Goal: Find specific page/section: Find specific page/section

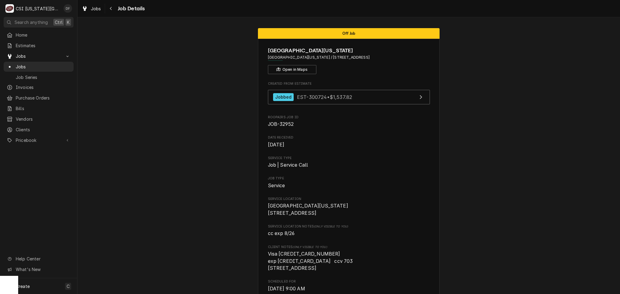
scroll to position [1089, 0]
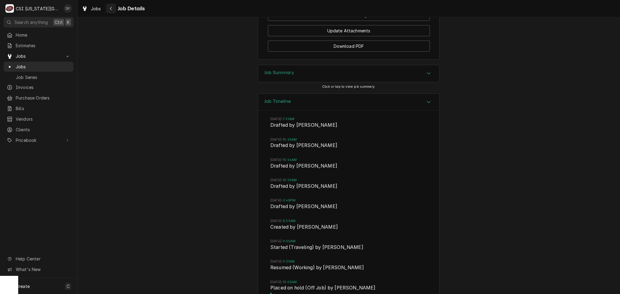
click at [110, 7] on icon "Navigate back" at bounding box center [111, 8] width 3 height 4
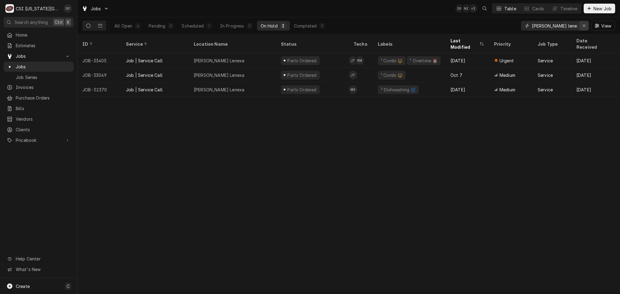
click at [580, 25] on button "Erase input" at bounding box center [584, 26] width 10 height 10
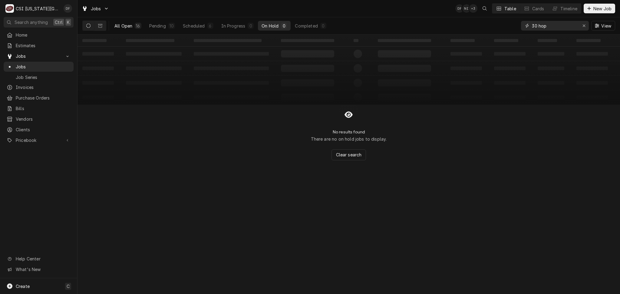
type input "30 hop"
click at [134, 25] on button "All Open 16" at bounding box center [128, 26] width 34 height 10
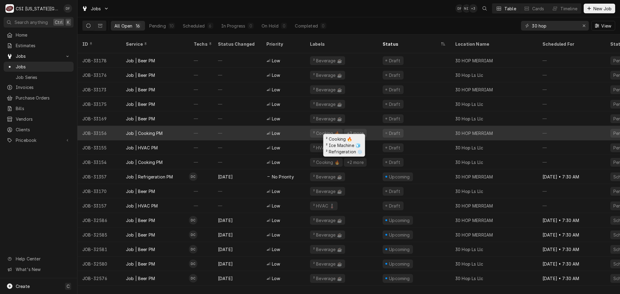
click at [350, 130] on div "+2 more" at bounding box center [355, 133] width 18 height 6
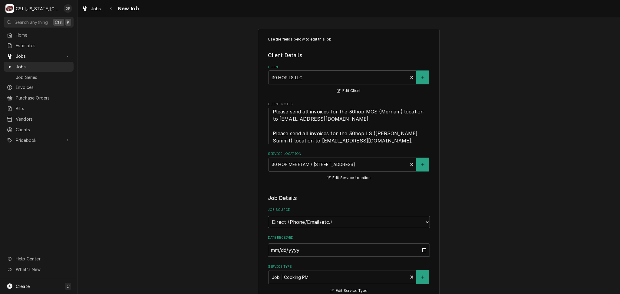
type textarea "x"
click at [111, 7] on icon "Navigate back" at bounding box center [111, 8] width 3 height 4
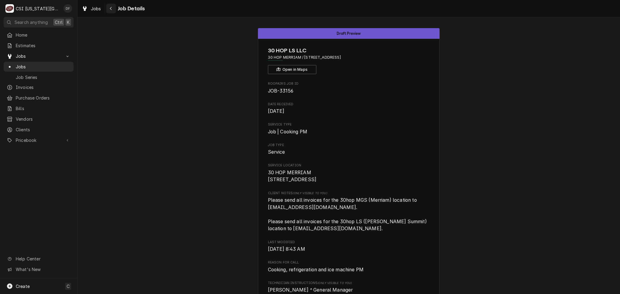
click at [108, 8] on button "Navigate back" at bounding box center [111, 9] width 10 height 10
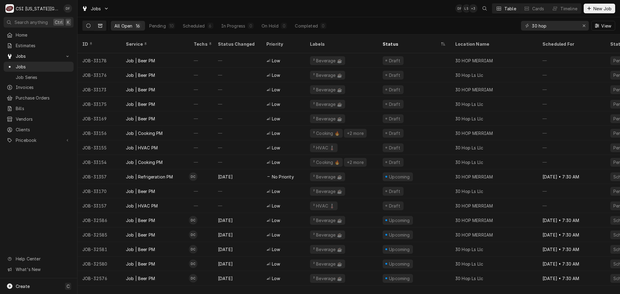
click at [101, 30] on button "Dynamic Content Wrapper" at bounding box center [100, 26] width 12 height 10
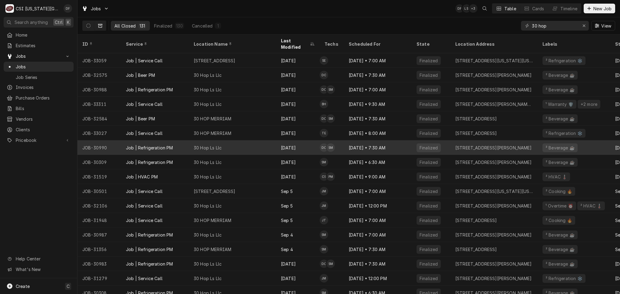
click at [272, 143] on div "30 Hop Ls Llc" at bounding box center [232, 148] width 87 height 15
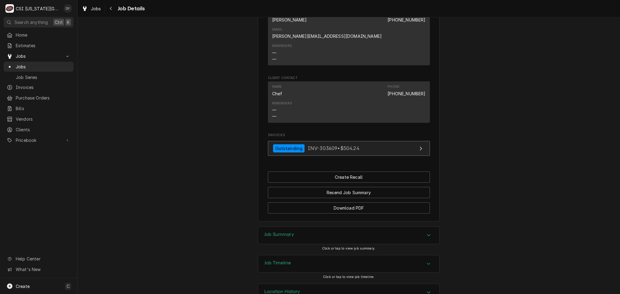
scroll to position [510, 0]
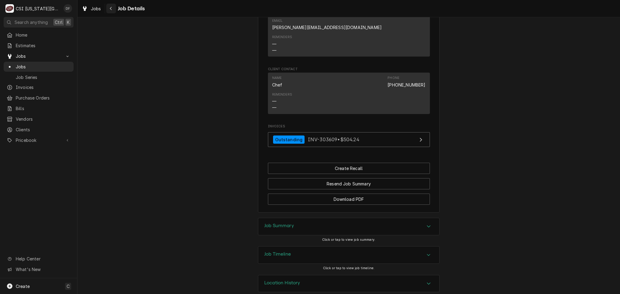
click at [108, 6] on div "Navigate back" at bounding box center [111, 8] width 6 height 6
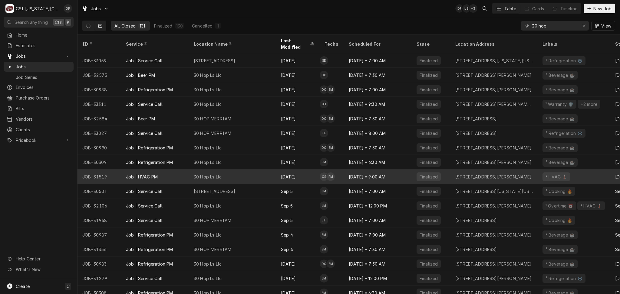
click at [231, 171] on div "30 Hop Ls Llc" at bounding box center [232, 177] width 87 height 15
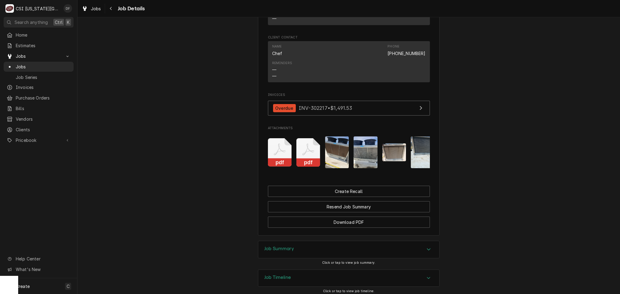
scroll to position [635, 0]
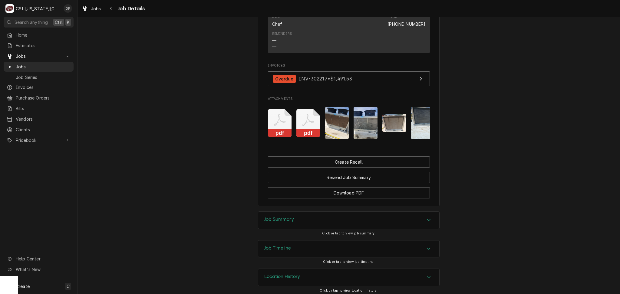
click at [334, 111] on img "Attachments" at bounding box center [337, 123] width 24 height 32
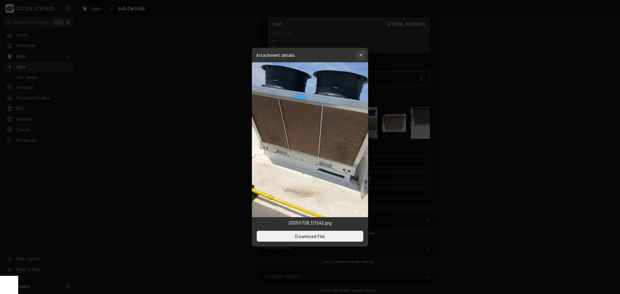
click at [362, 56] on icon "button" at bounding box center [361, 55] width 3 height 4
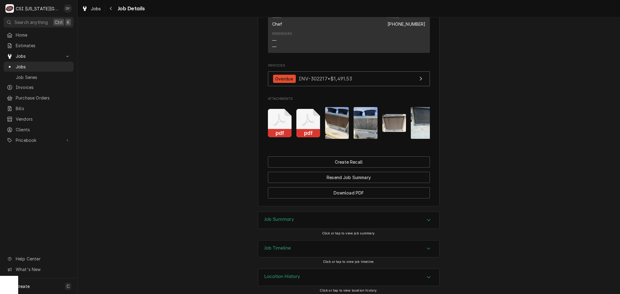
click at [357, 125] on img "Attachments" at bounding box center [366, 123] width 24 height 32
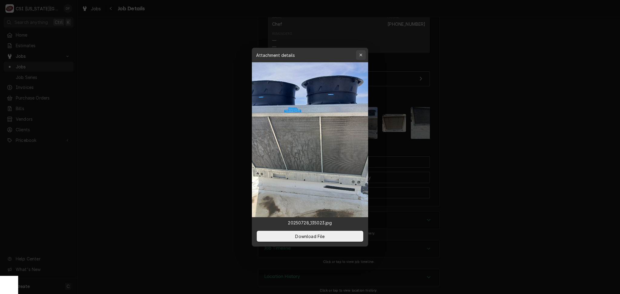
click at [361, 54] on icon "button" at bounding box center [361, 55] width 3 height 4
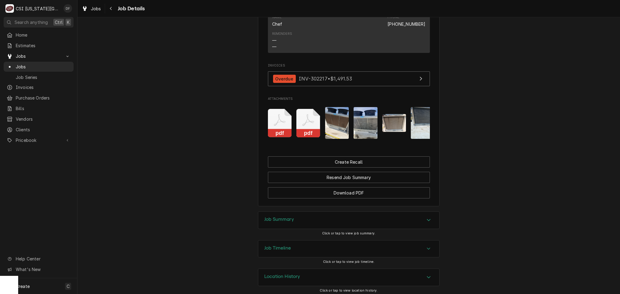
click at [383, 121] on img "Attachments" at bounding box center [395, 123] width 24 height 18
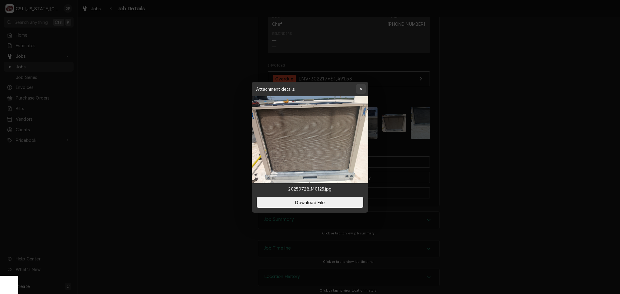
click at [360, 88] on icon "button" at bounding box center [361, 89] width 3 height 3
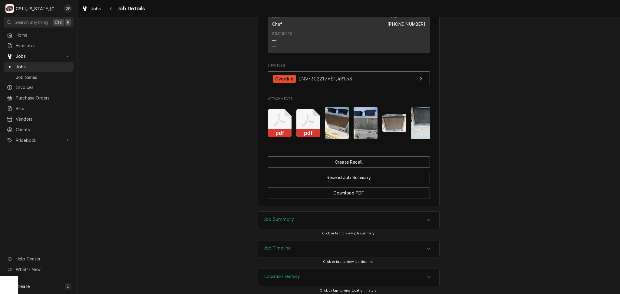
click at [423, 116] on img "Attachments" at bounding box center [423, 123] width 24 height 32
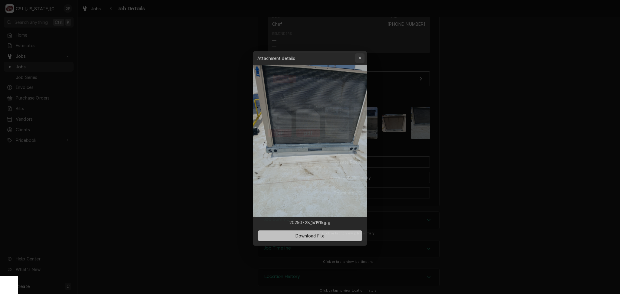
click at [361, 56] on icon "button" at bounding box center [361, 55] width 3 height 4
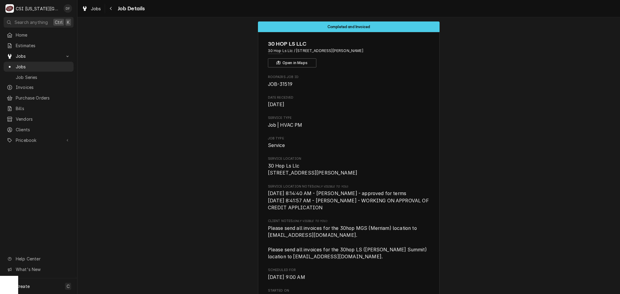
scroll to position [0, 0]
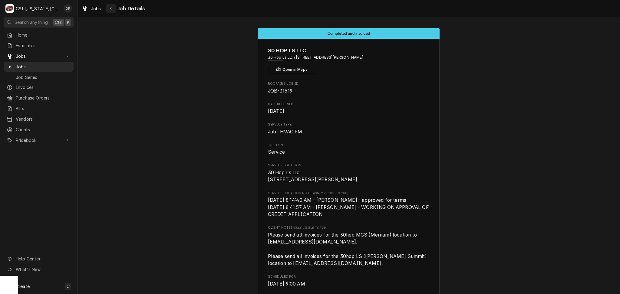
click at [109, 10] on div "Navigate back" at bounding box center [111, 8] width 6 height 6
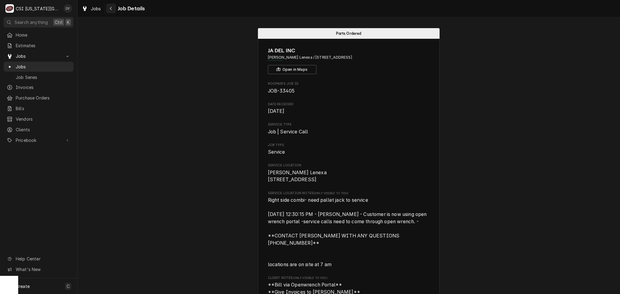
click at [110, 8] on icon "Navigate back" at bounding box center [111, 8] width 3 height 4
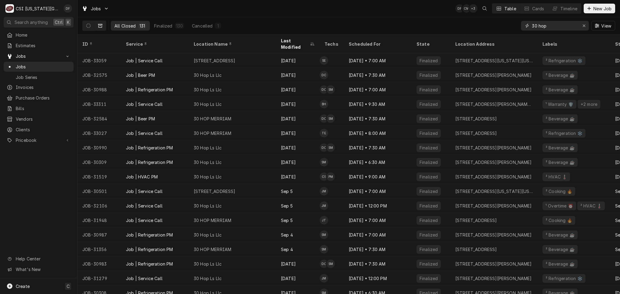
drag, startPoint x: 553, startPoint y: 25, endPoint x: 487, endPoint y: 34, distance: 66.6
click at [487, 34] on div "All Closed 131 Finalized 130 Cancelled 1 30 hop View" at bounding box center [349, 25] width 543 height 17
click at [422, 17] on div "All Closed 131 Finalized 130 Cancelled 1 30 hop View" at bounding box center [348, 25] width 533 height 17
